Goal: Task Accomplishment & Management: Use online tool/utility

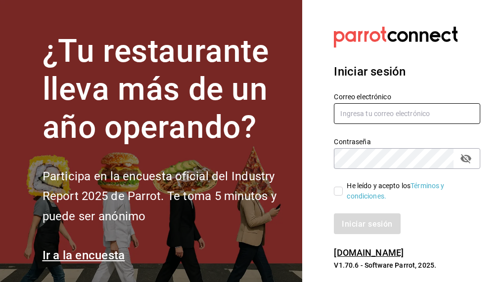
type input "[EMAIL_ADDRESS][DOMAIN_NAME]"
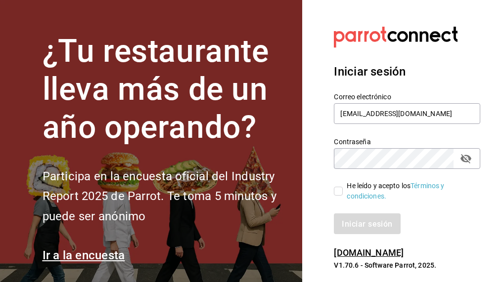
click at [339, 191] on input "He leído y acepto los Términos y condiciones." at bounding box center [338, 191] width 9 height 9
checkbox input "true"
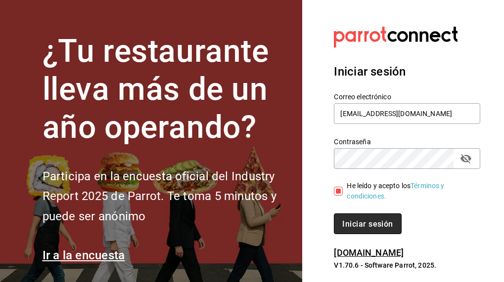
click at [344, 220] on font "Iniciar sesión" at bounding box center [367, 223] width 50 height 9
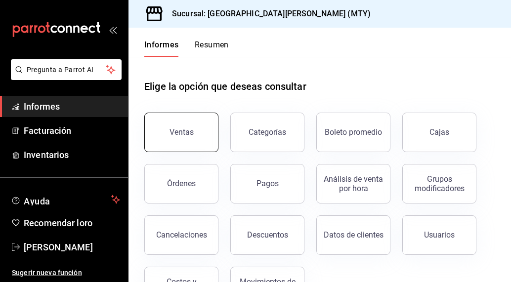
click at [177, 126] on button "Ventas" at bounding box center [181, 133] width 74 height 40
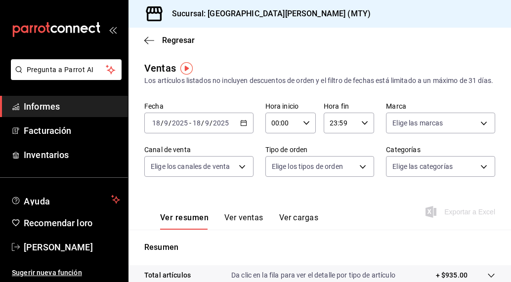
click at [218, 133] on div "[DATE] [DATE] - [DATE] [DATE]" at bounding box center [198, 123] width 109 height 21
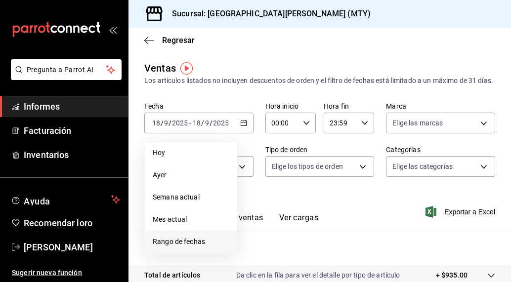
click at [191, 246] on font "Rango de fechas" at bounding box center [179, 242] width 52 height 8
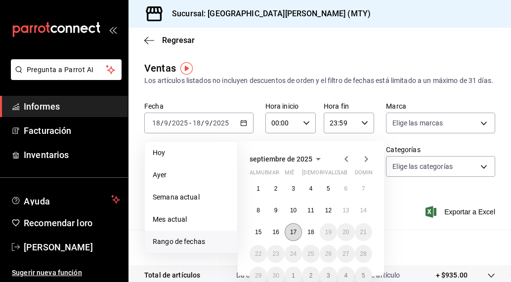
click at [292, 236] on font "17" at bounding box center [293, 232] width 6 height 7
click at [348, 165] on icon "button" at bounding box center [347, 159] width 12 height 12
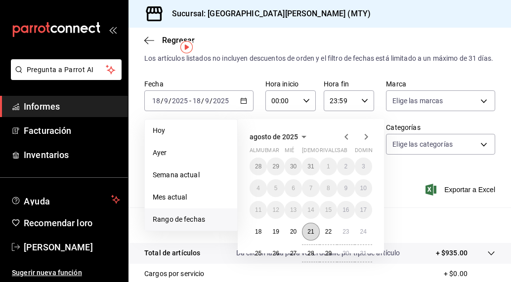
scroll to position [21, 0]
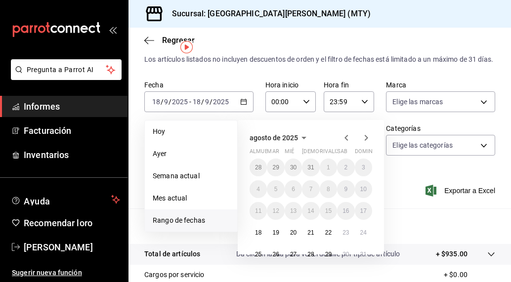
click at [364, 144] on icon "button" at bounding box center [366, 138] width 12 height 12
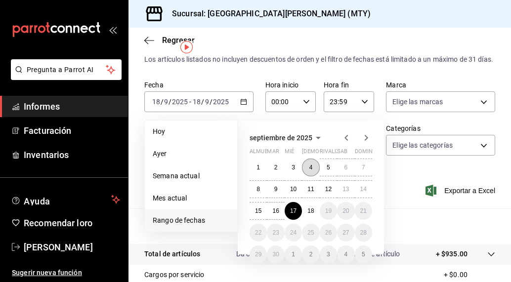
click at [309, 177] on button "4" at bounding box center [310, 168] width 17 height 18
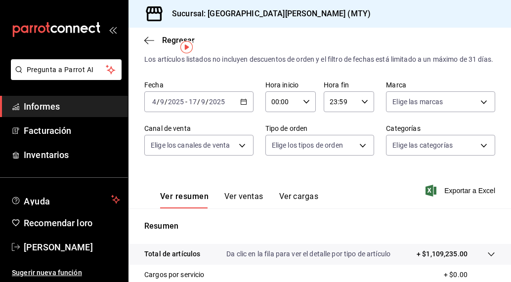
click at [237, 201] on font "Ver ventas" at bounding box center [243, 196] width 39 height 9
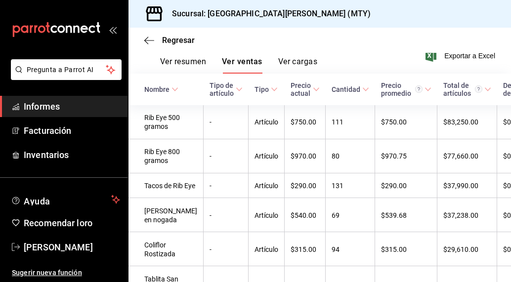
click at [171, 93] on span "Nombre" at bounding box center [161, 90] width 34 height 8
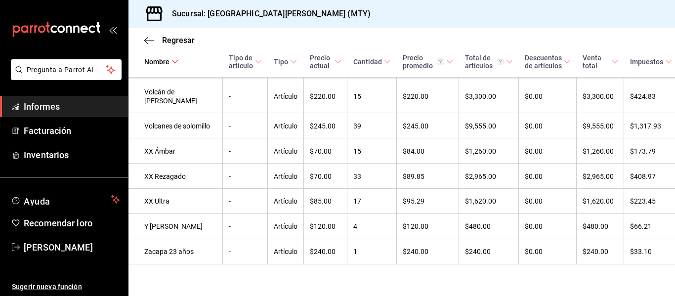
scroll to position [6670, 0]
click at [157, 44] on span "Regresar" at bounding box center [169, 40] width 50 height 9
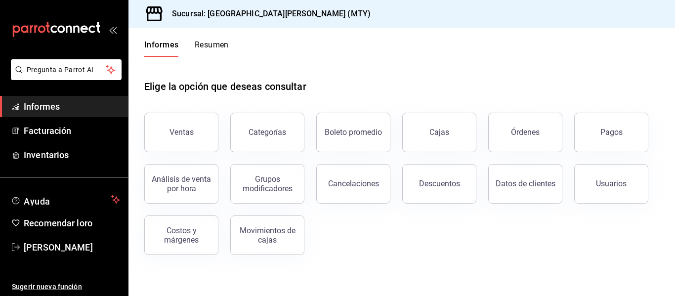
click at [511, 93] on div "Elige la opción que deseas consultar" at bounding box center [401, 79] width 515 height 44
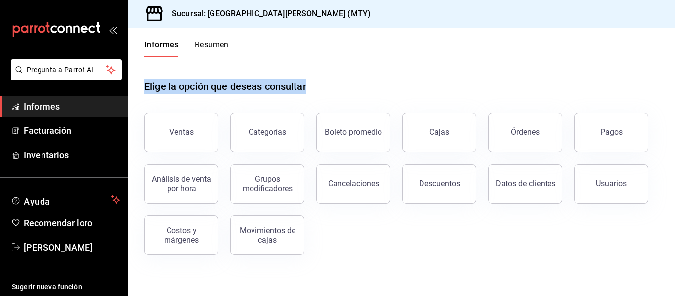
drag, startPoint x: 143, startPoint y: 87, endPoint x: 345, endPoint y: 97, distance: 202.0
click at [345, 97] on div "Elige la opción que deseas consultar Ventas Categorías Boleto promedio Cajas Ór…" at bounding box center [402, 164] width 547 height 214
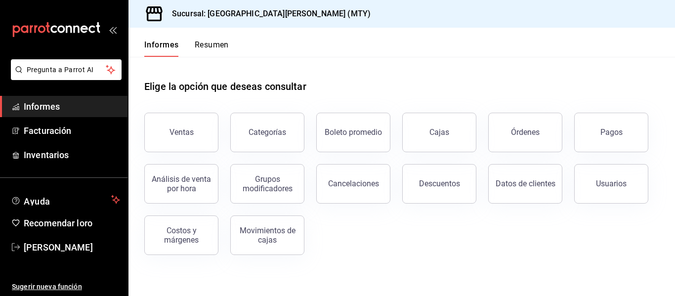
click at [345, 97] on div "Elige la opción que deseas consultar" at bounding box center [401, 79] width 515 height 44
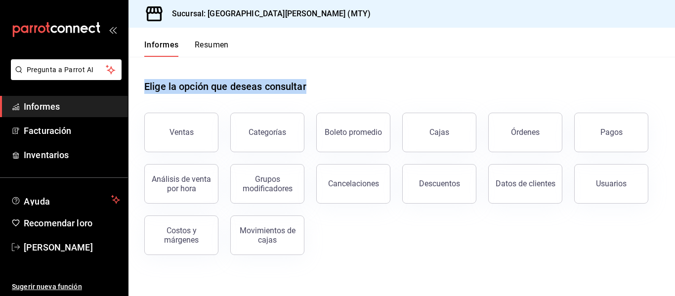
drag, startPoint x: 138, startPoint y: 87, endPoint x: 350, endPoint y: 99, distance: 212.0
click at [350, 99] on div "Elige la opción que deseas consultar Ventas Categorías Boleto promedio Cajas Ór…" at bounding box center [402, 164] width 547 height 214
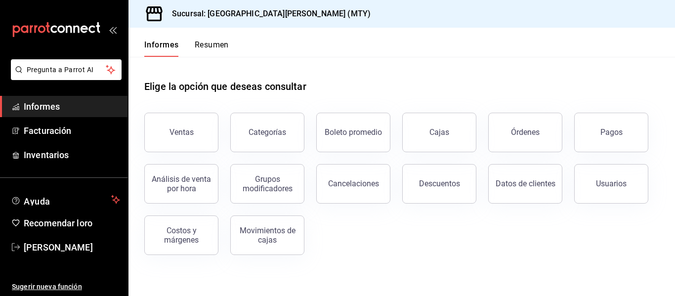
click at [349, 99] on div "Elige la opción que deseas consultar" at bounding box center [401, 79] width 515 height 44
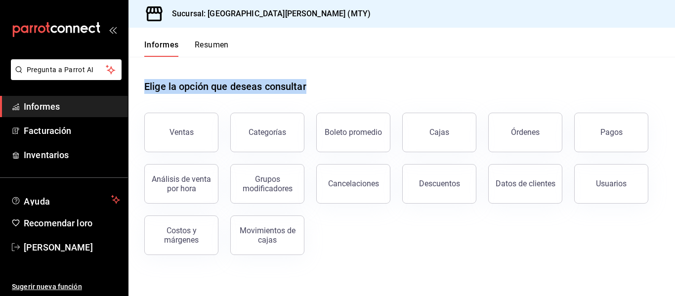
drag, startPoint x: 141, startPoint y: 83, endPoint x: 336, endPoint y: 79, distance: 194.8
click at [336, 79] on div "Elige la opción que deseas consultar Ventas Categorías Boleto promedio Cajas Ór…" at bounding box center [402, 164] width 547 height 214
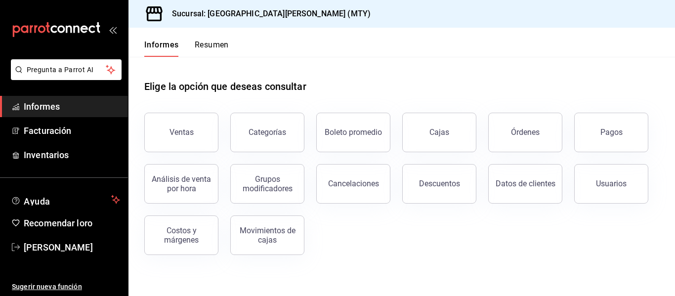
click at [336, 81] on div "Elige la opción que deseas consultar" at bounding box center [401, 79] width 515 height 44
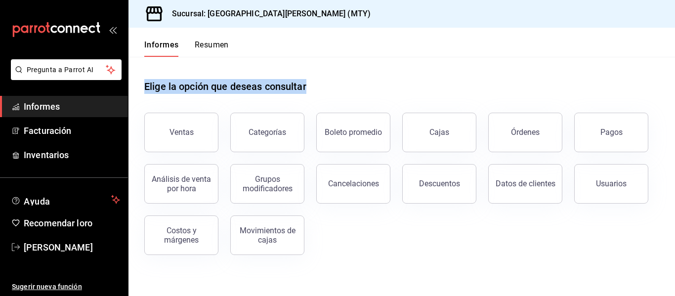
drag, startPoint x: 310, startPoint y: 90, endPoint x: 134, endPoint y: 88, distance: 175.1
click at [134, 88] on div "Elige la opción que deseas consultar Ventas Categorías Boleto promedio Cajas Ór…" at bounding box center [402, 164] width 547 height 214
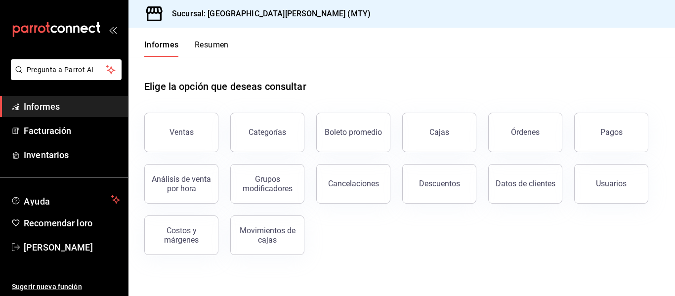
click at [262, 66] on div "Elige la opción que deseas consultar" at bounding box center [401, 79] width 515 height 44
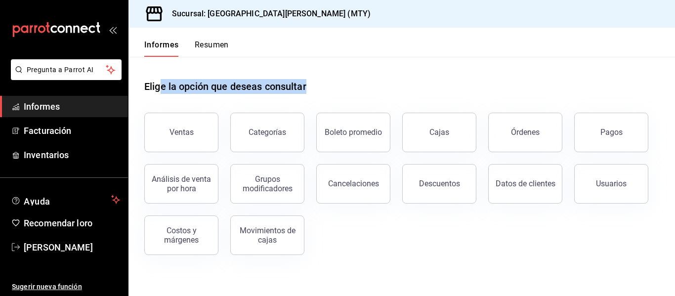
drag, startPoint x: 309, startPoint y: 82, endPoint x: 161, endPoint y: 89, distance: 148.5
click at [161, 89] on div "Elige la opción que deseas consultar" at bounding box center [401, 79] width 515 height 44
click at [161, 89] on font "Elige la opción que deseas consultar" at bounding box center [225, 87] width 162 height 12
